Goal: Ask a question

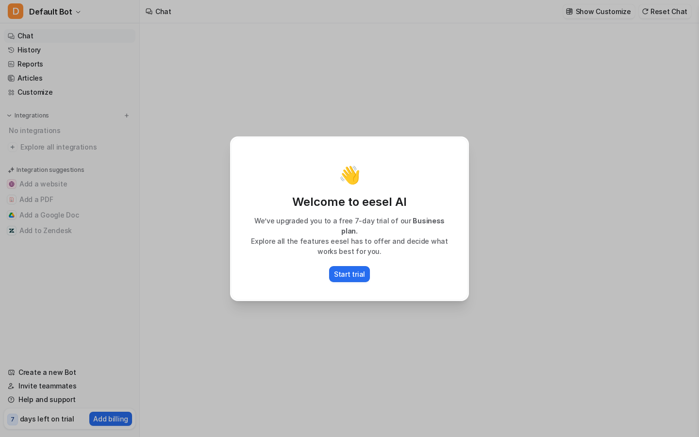
type textarea "**********"
click at [69, 36] on div "👋 Welcome to eesel AI We’ve upgraded you to a free 7-day trial of our Business …" at bounding box center [349, 218] width 699 height 437
